Goal: Task Accomplishment & Management: Manage account settings

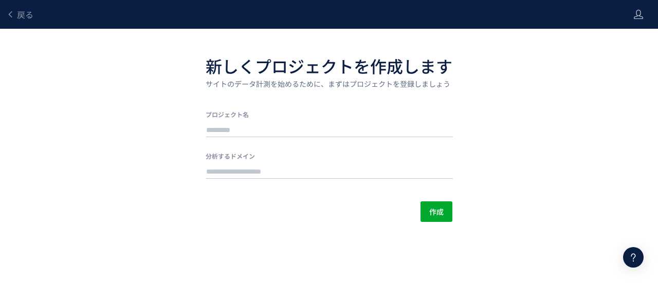
click at [37, 20] on div "戻る" at bounding box center [311, 14] width 623 height 29
click at [24, 18] on span "戻る" at bounding box center [25, 14] width 16 height 12
click at [25, 10] on span "戻る" at bounding box center [25, 14] width 16 height 12
click at [635, 13] on icon at bounding box center [638, 14] width 10 height 10
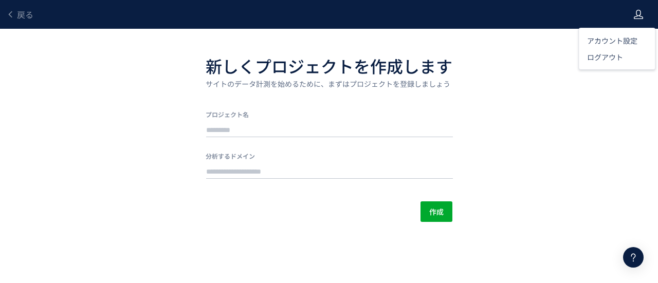
click at [453, 33] on div "戻る 新しくプロジェクトを作成します サイトのデータ計測を始めるために、まずはプロジェクトを登録しましょう プロジェクト名 分析するドメイン 作成" at bounding box center [329, 111] width 658 height 222
click at [13, 27] on div "戻る" at bounding box center [19, 14] width 27 height 29
click at [13, 9] on link "戻る" at bounding box center [19, 15] width 27 height 12
click at [13, 9] on div at bounding box center [329, 141] width 658 height 283
click at [13, 9] on link "戻る" at bounding box center [19, 15] width 27 height 12
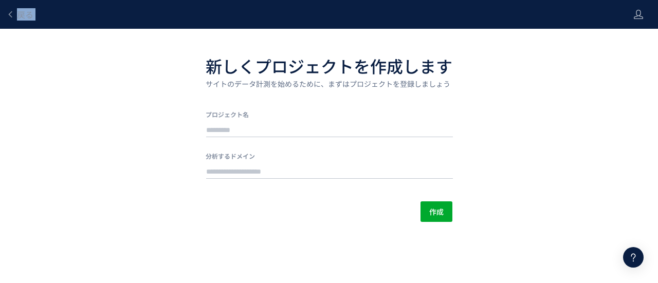
click at [618, 10] on div "戻る" at bounding box center [311, 14] width 623 height 29
click at [632, 9] on header "戻る" at bounding box center [329, 14] width 658 height 29
click at [632, 11] on header "戻る" at bounding box center [329, 14] width 658 height 29
click at [641, 14] on icon at bounding box center [638, 14] width 10 height 10
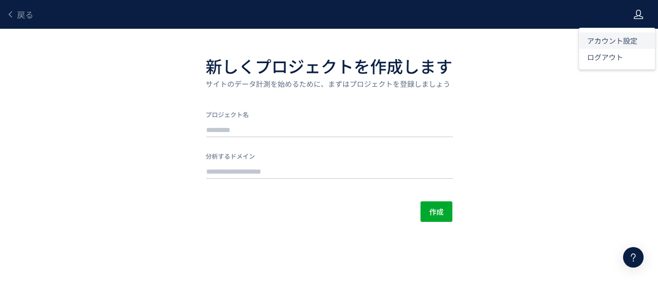
click at [626, 39] on span "アカウント設定" at bounding box center [612, 40] width 50 height 10
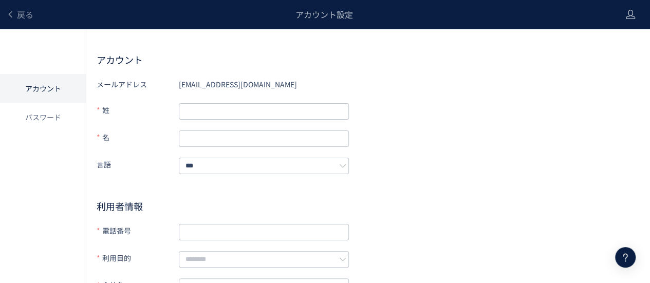
click at [1, 14] on div "戻る アカウント設定" at bounding box center [307, 14] width 615 height 29
click at [617, 20] on header "戻る アカウント設定" at bounding box center [325, 14] width 650 height 29
click at [628, 12] on use at bounding box center [630, 14] width 9 height 9
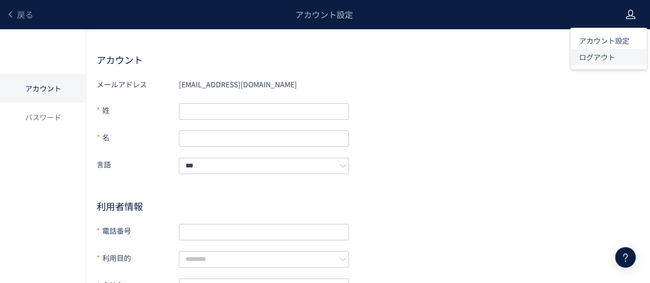
click at [627, 52] on li "ログアウト" at bounding box center [608, 57] width 76 height 16
